Goal: Share content: Share content

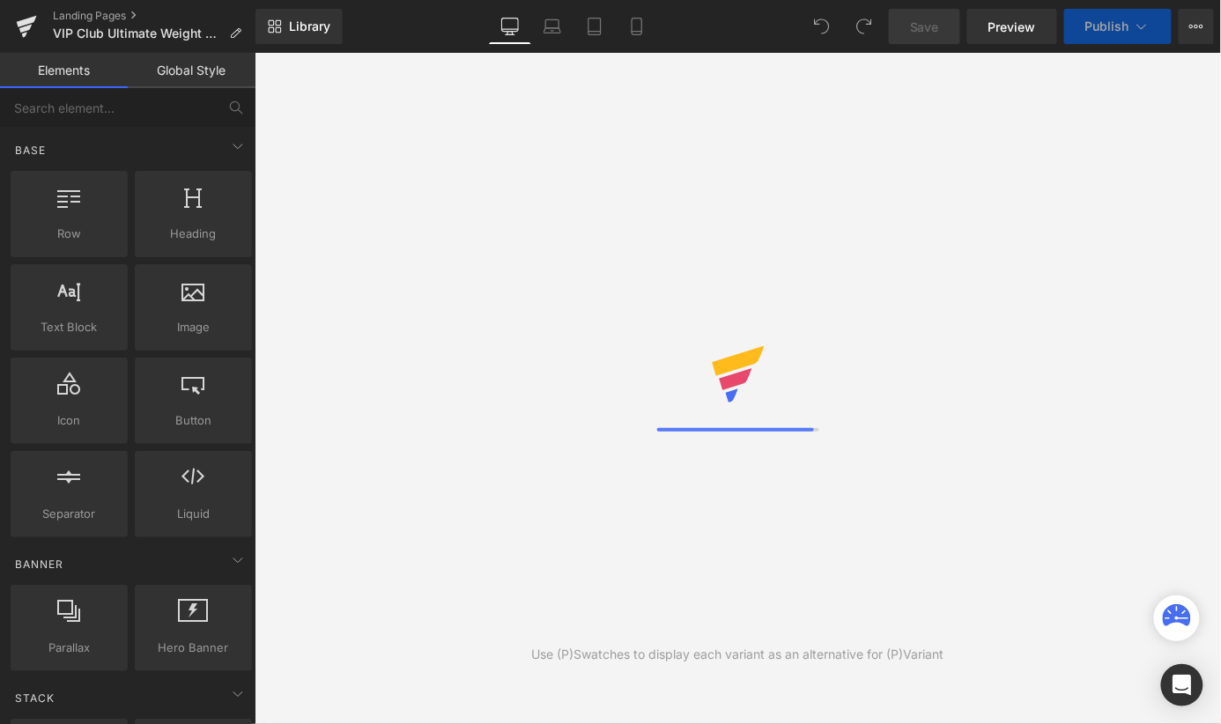
click at [1200, 38] on button "View Live Page View with current Template Save Template to Library Schedule Pub…" at bounding box center [1195, 26] width 35 height 35
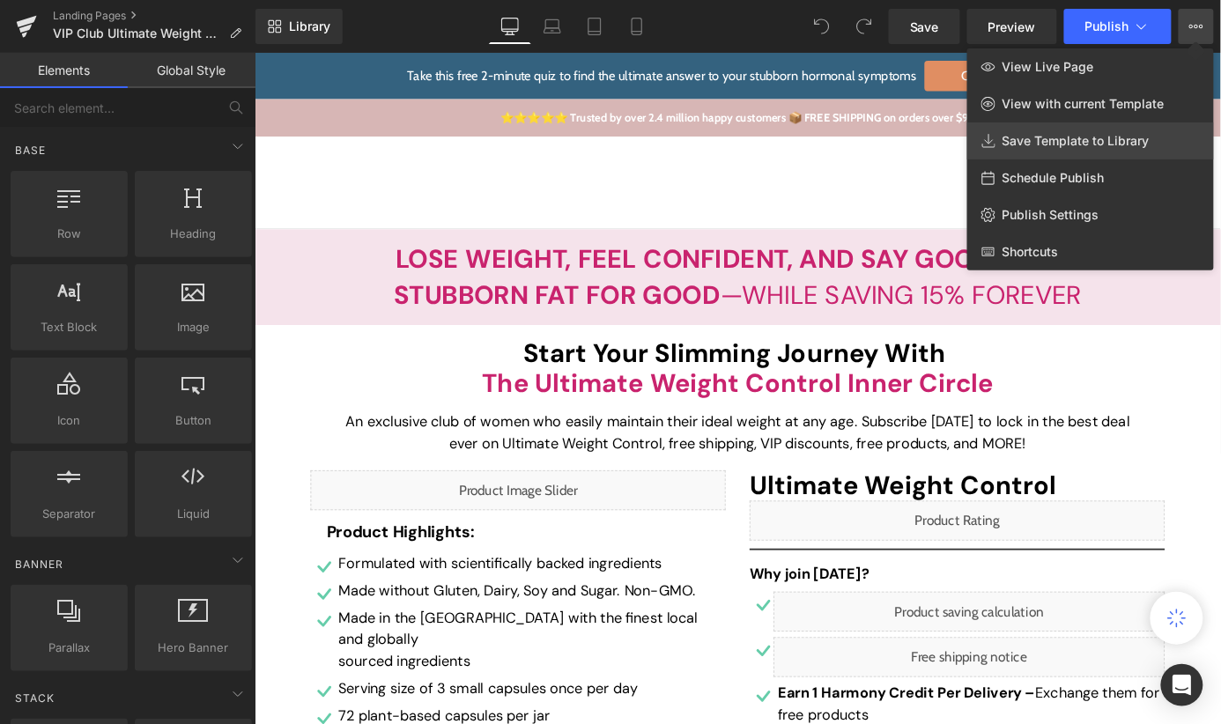
click at [1176, 133] on link "Save Template to Library" at bounding box center [1090, 140] width 247 height 37
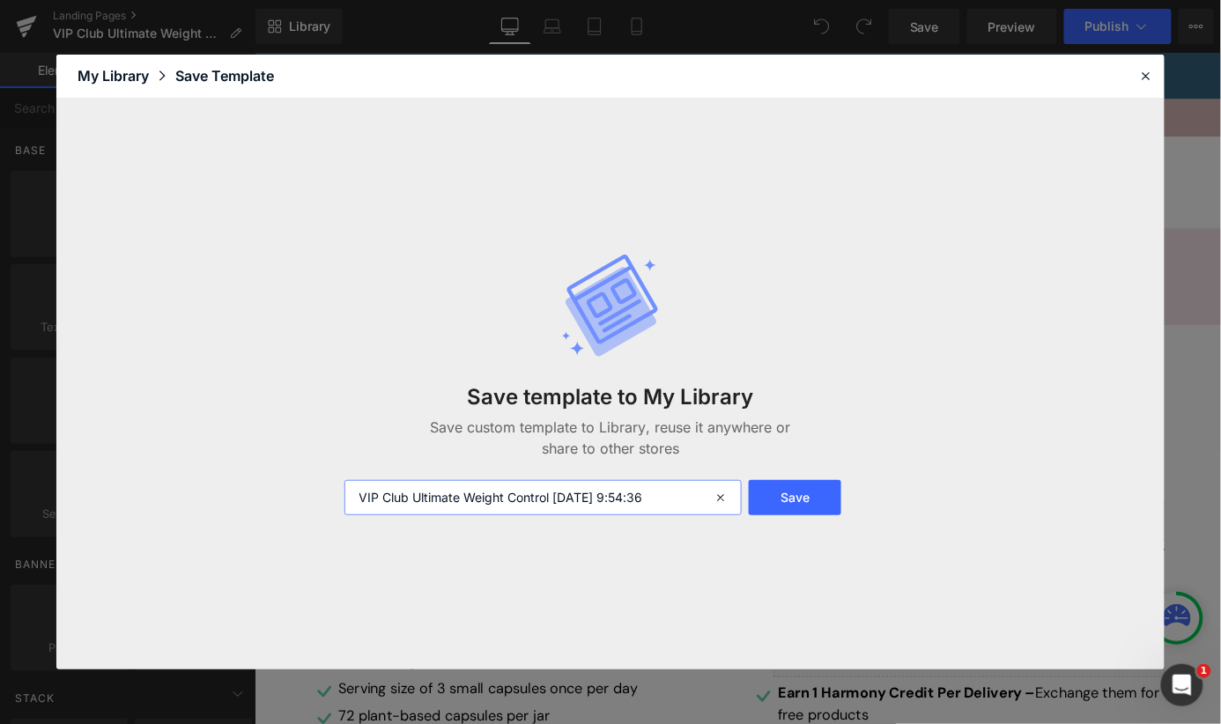
click at [668, 502] on input "VIP Club Ultimate Weight Control [DATE] 9:54:36" at bounding box center [543, 497] width 398 height 35
click at [770, 501] on button "Save" at bounding box center [795, 497] width 92 height 35
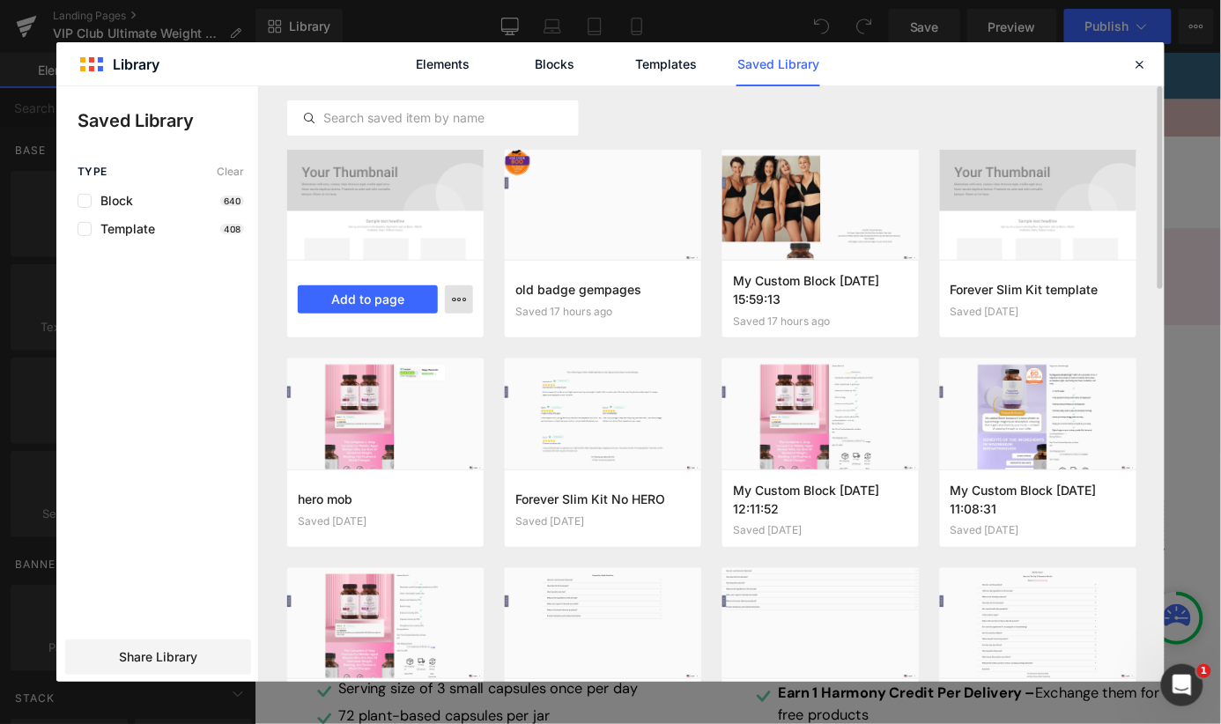
click at [461, 293] on icon "button" at bounding box center [459, 299] width 14 height 14
click at [461, 302] on div at bounding box center [610, 383] width 1108 height 595
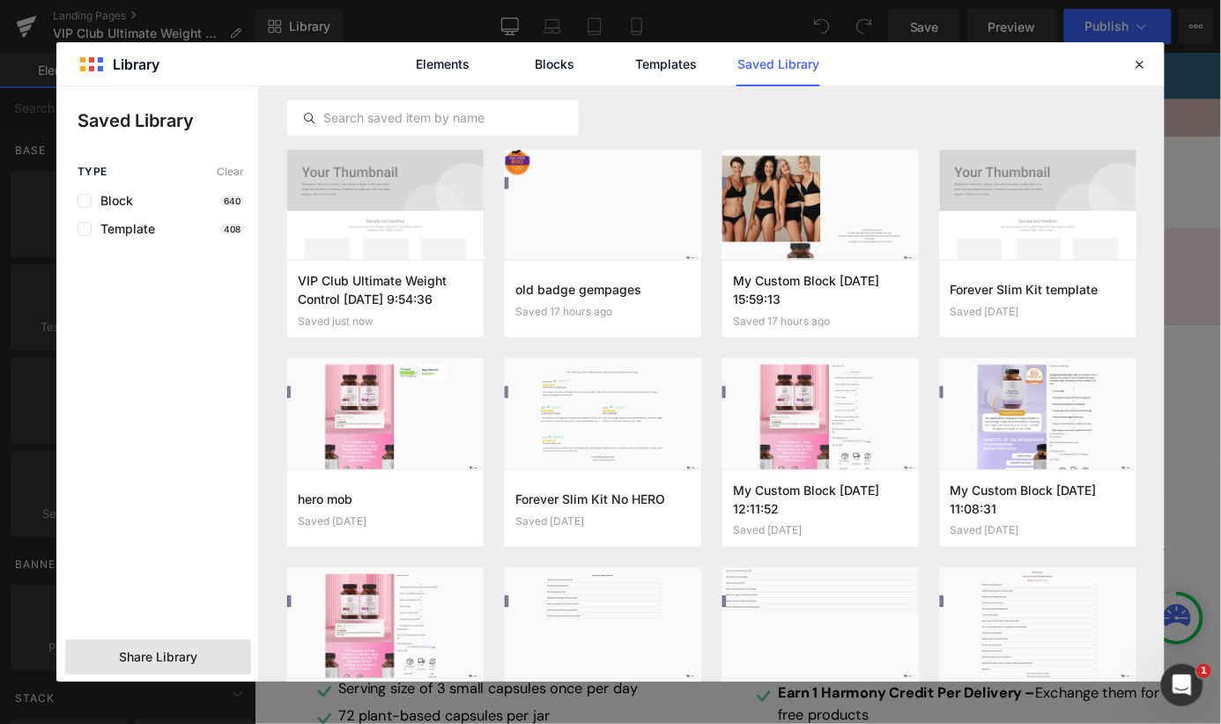
click at [203, 650] on div "Share Library" at bounding box center [158, 656] width 186 height 35
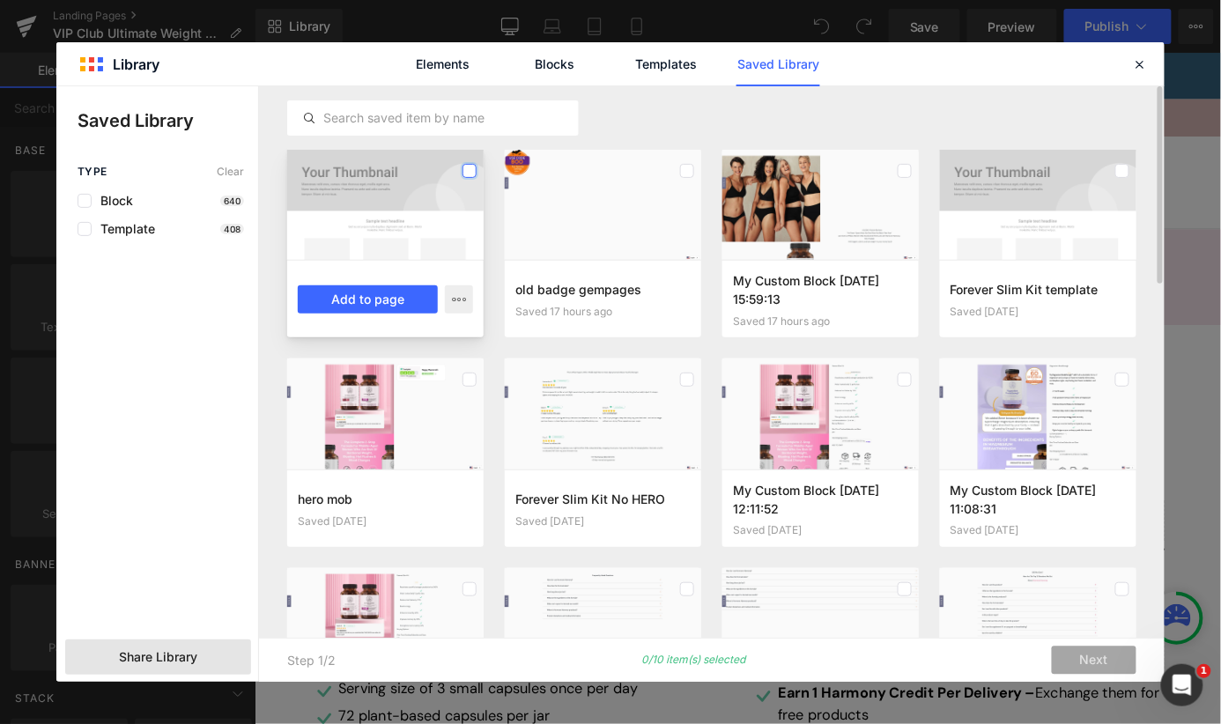
click at [465, 175] on label at bounding box center [469, 171] width 14 height 14
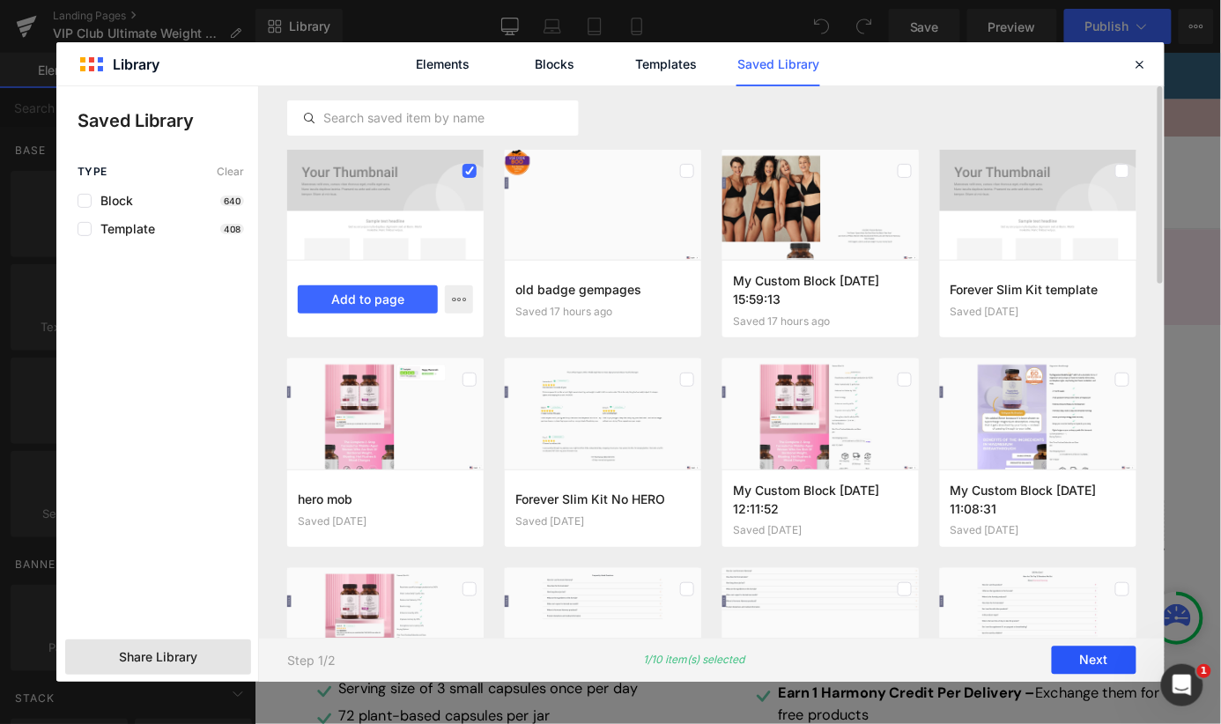
click at [1088, 659] on button "Next" at bounding box center [1094, 660] width 85 height 28
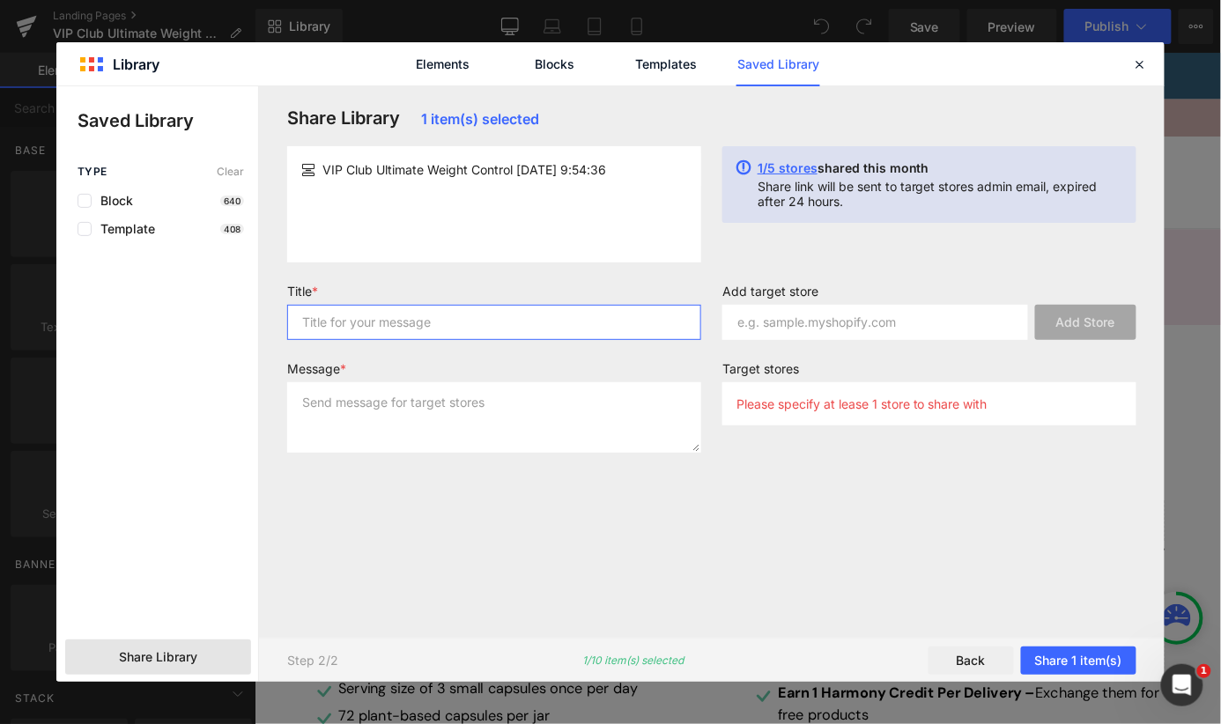
click at [657, 334] on input "text" at bounding box center [494, 322] width 414 height 35
type input "Template share with Beyond Alpha"
click at [814, 330] on input "text" at bounding box center [875, 322] width 306 height 35
paste input "2f75c9-a8"
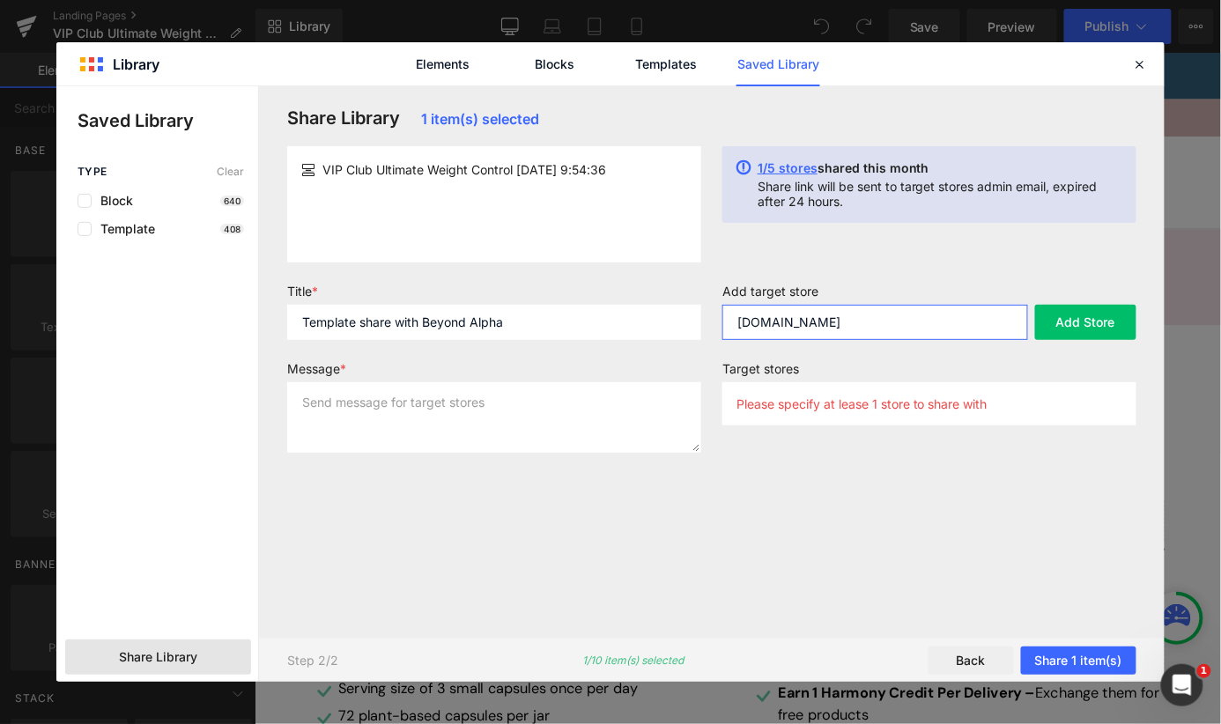
type input "[DOMAIN_NAME]"
click at [848, 357] on div "Add target store [DOMAIN_NAME] Add Store Target stores Please specify at lease …" at bounding box center [929, 362] width 435 height 156
click at [1079, 317] on button "Add Store" at bounding box center [1085, 322] width 101 height 35
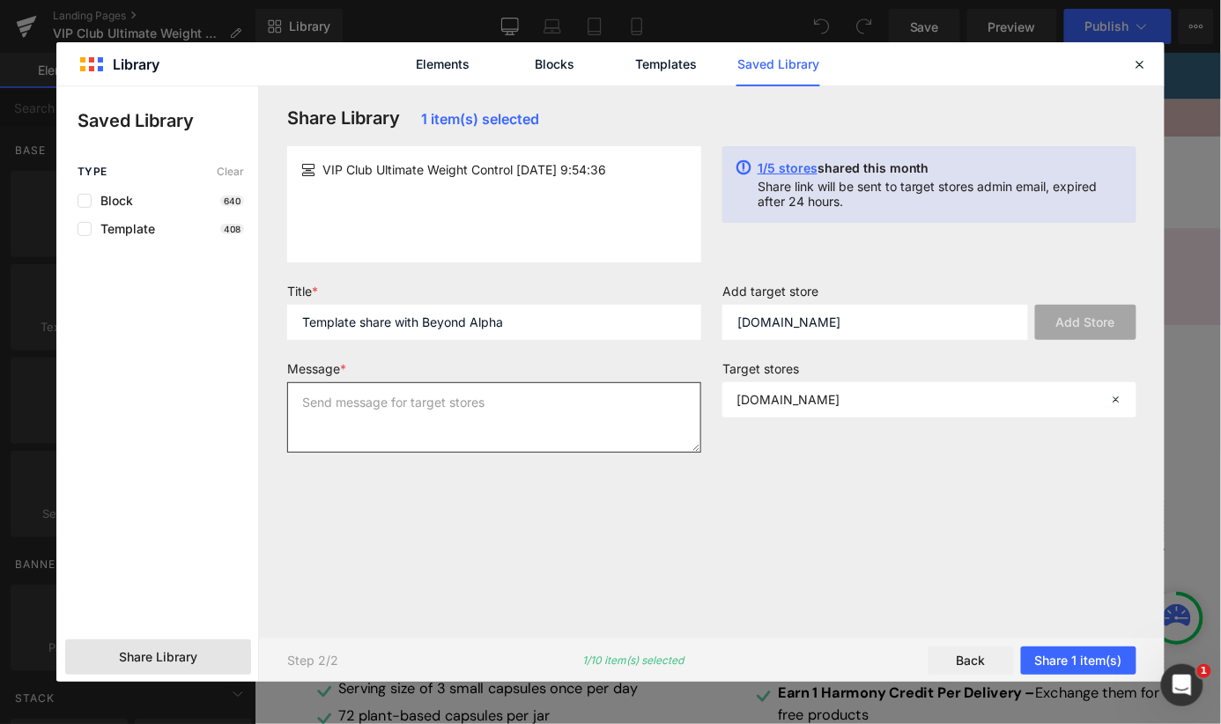
click at [508, 418] on textarea at bounding box center [494, 417] width 414 height 70
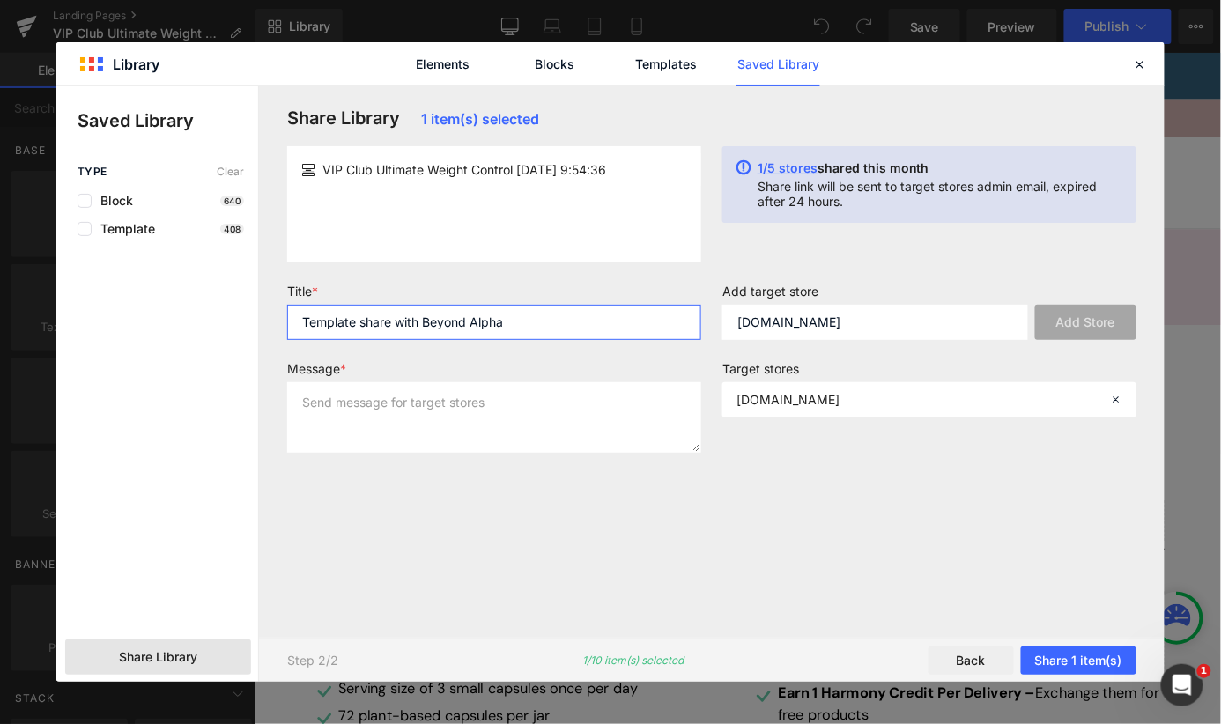
click at [491, 338] on input "Template share with Beyond Alpha" at bounding box center [494, 322] width 414 height 35
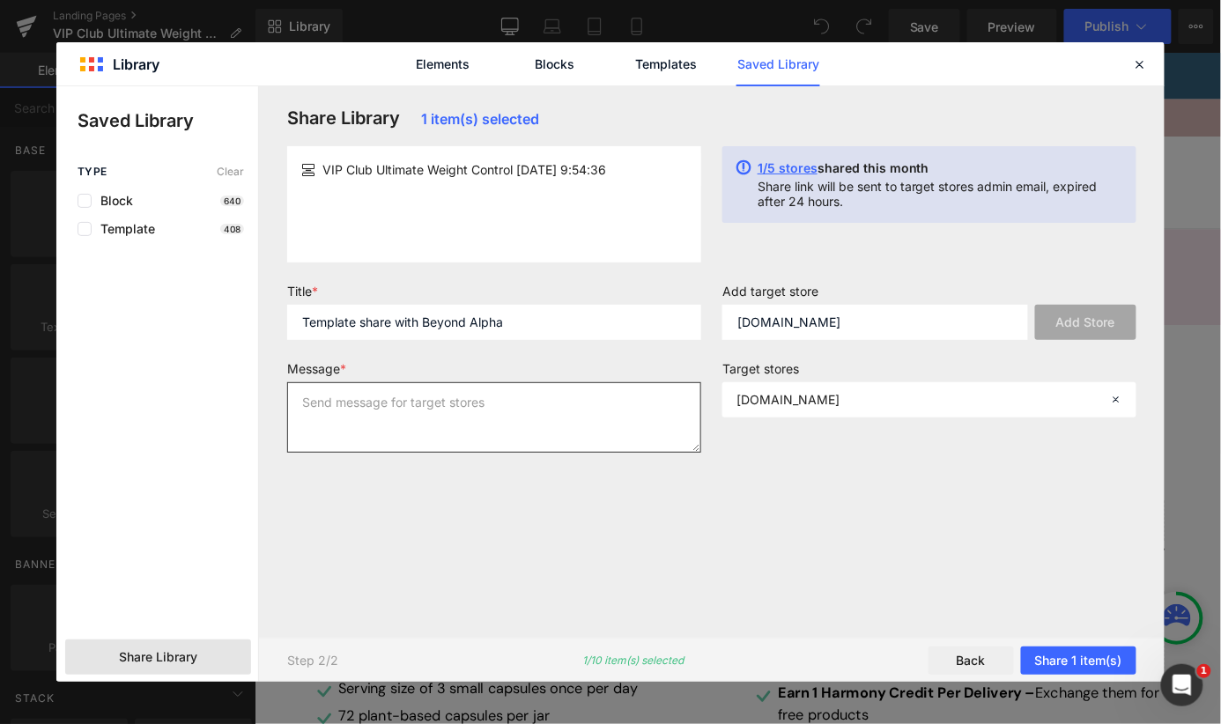
click at [491, 399] on textarea at bounding box center [494, 417] width 414 height 70
paste textarea "Template share with Beyond Alpha"
type textarea "Template share with Beyond Alpha"
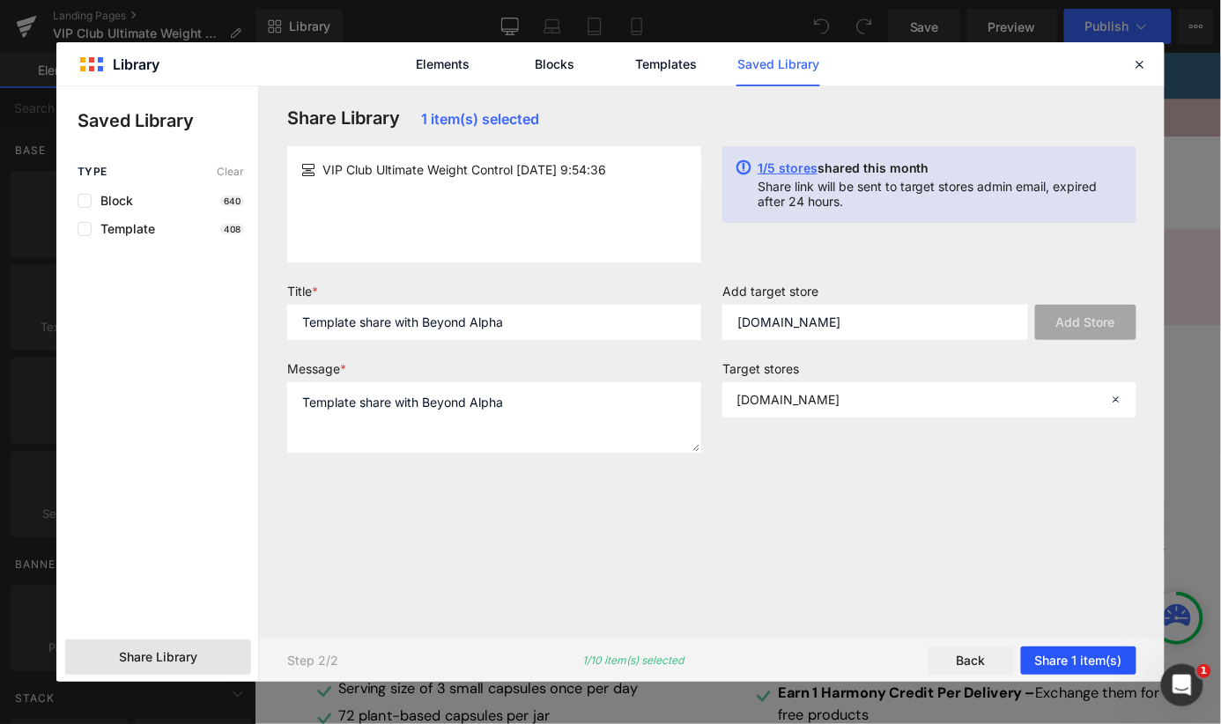
click at [1091, 666] on button "Share 1 item(s)" at bounding box center [1078, 660] width 115 height 28
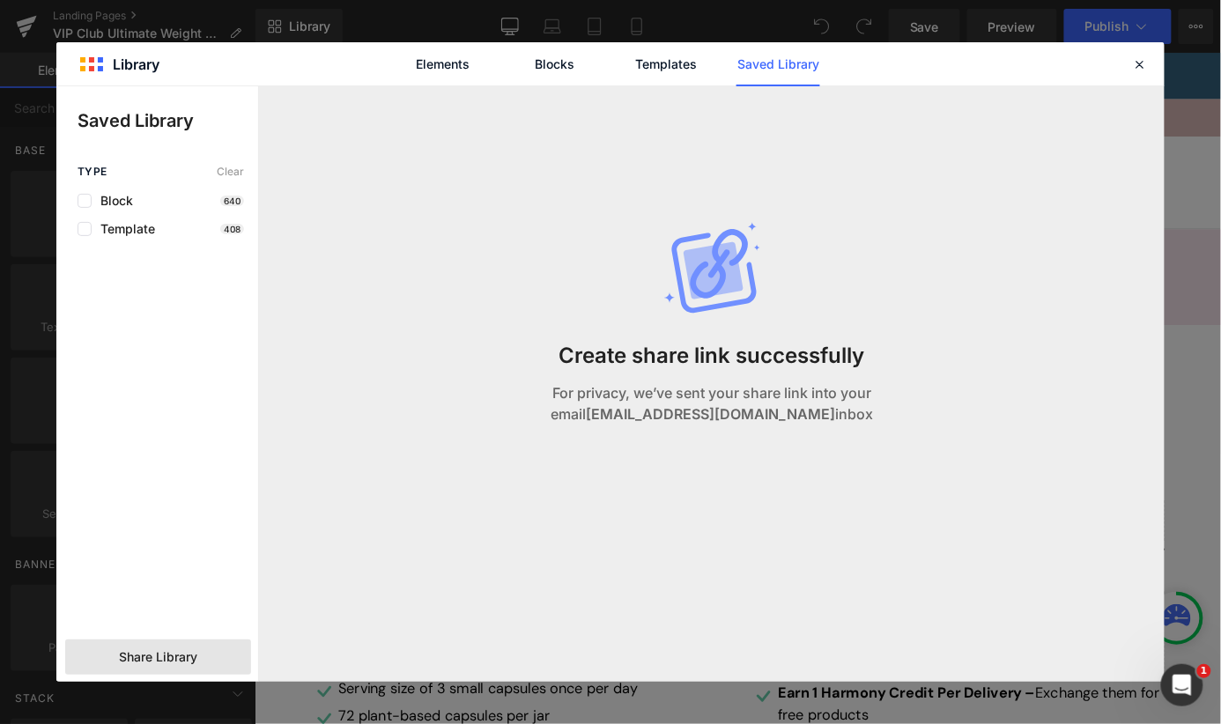
click at [731, 420] on strong "[EMAIL_ADDRESS][DOMAIN_NAME]" at bounding box center [710, 414] width 249 height 18
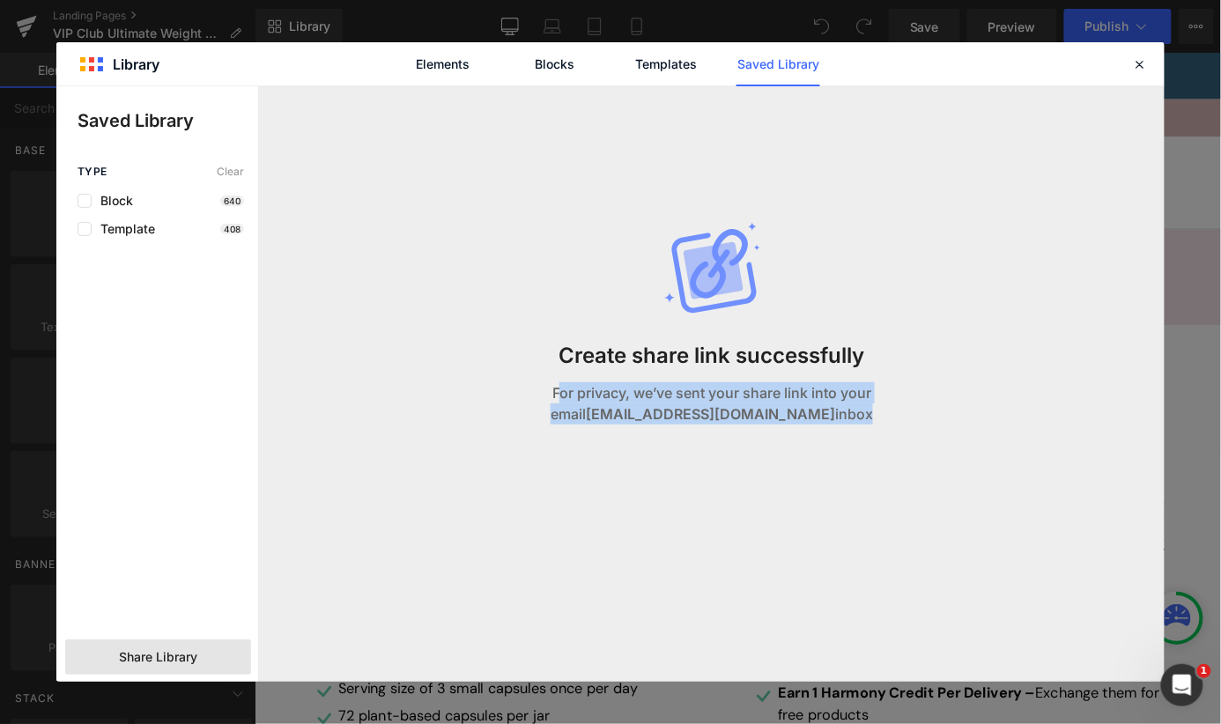
click at [731, 420] on strong "[EMAIL_ADDRESS][DOMAIN_NAME]" at bounding box center [710, 414] width 249 height 18
copy body "For privacy, we’ve sent your share link into your email [EMAIL_ADDRESS][DOMAIN_…"
